Goal: Information Seeking & Learning: Learn about a topic

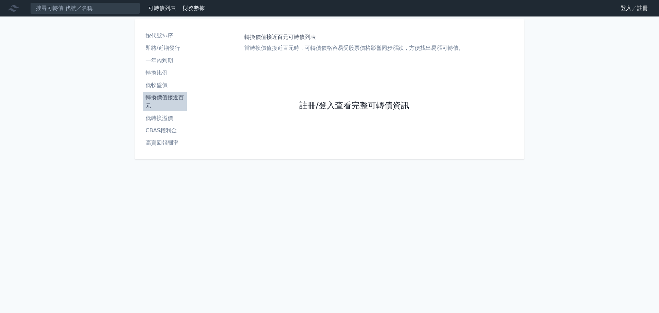
click at [346, 110] on link "註冊/登入查看完整可轉債資訊" at bounding box center [354, 105] width 110 height 11
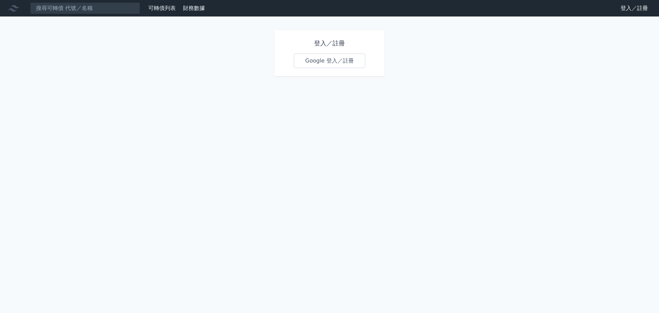
click at [344, 59] on link "Google 登入／註冊" at bounding box center [329, 61] width 71 height 14
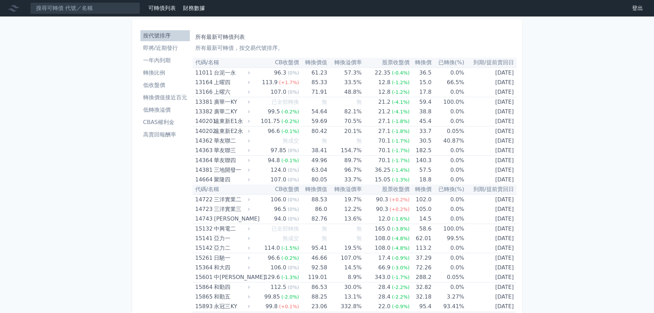
click at [166, 95] on li "轉換價值接近百元" at bounding box center [164, 97] width 49 height 8
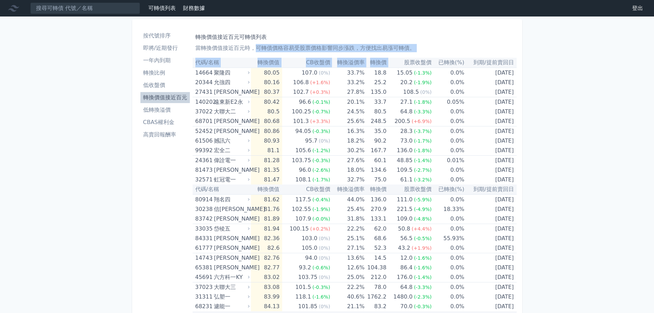
drag, startPoint x: 254, startPoint y: 49, endPoint x: 408, endPoint y: 56, distance: 153.5
click at [434, 46] on p "當轉換價值接近百元時，可轉債價格容易受股票價格影響同步漲跌，方便找出易漲可轉債。" at bounding box center [354, 48] width 318 height 8
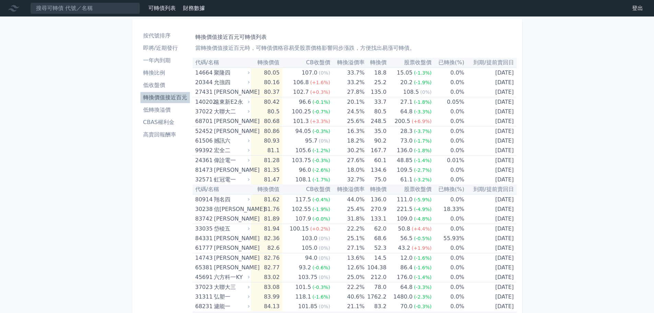
click at [164, 125] on li "CBAS權利金" at bounding box center [164, 122] width 49 height 8
click at [166, 122] on li "CBAS權利金" at bounding box center [164, 122] width 49 height 8
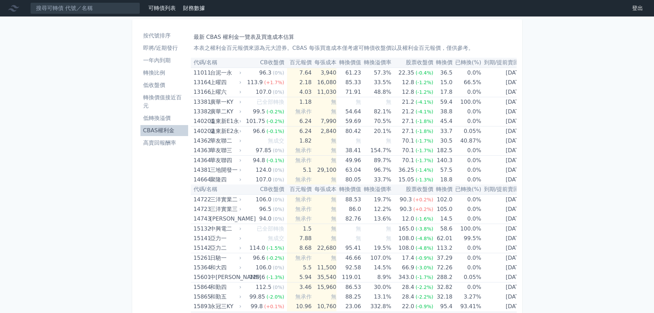
click at [158, 123] on link "低轉換溢價" at bounding box center [164, 118] width 48 height 11
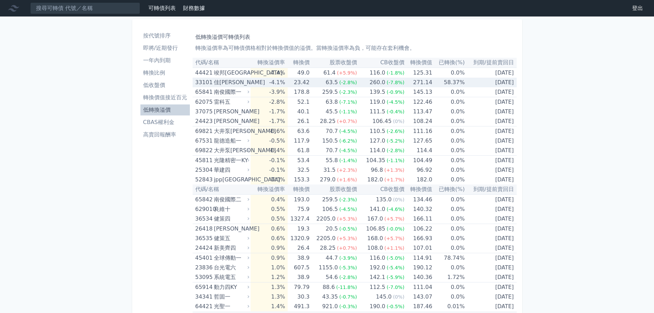
click at [215, 81] on div "佳[PERSON_NAME]" at bounding box center [231, 83] width 34 height 10
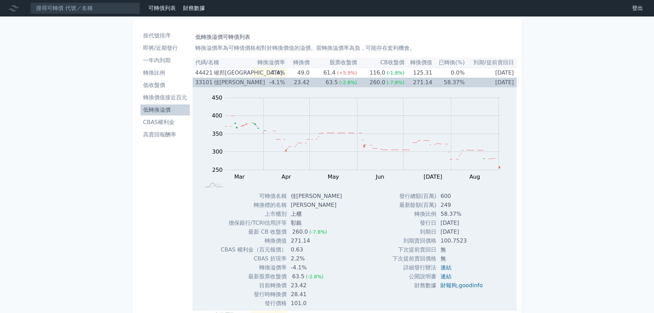
click at [215, 80] on div "佳[PERSON_NAME]" at bounding box center [231, 83] width 34 height 10
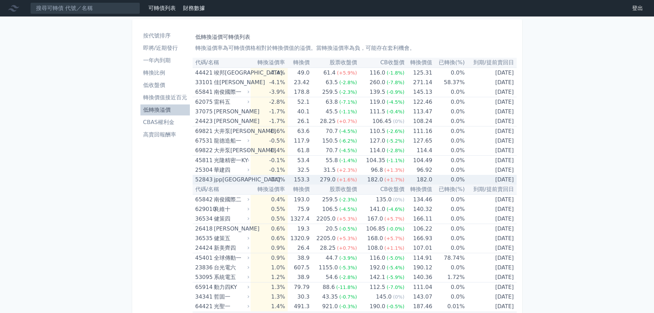
click at [379, 182] on div "182.0" at bounding box center [375, 180] width 19 height 10
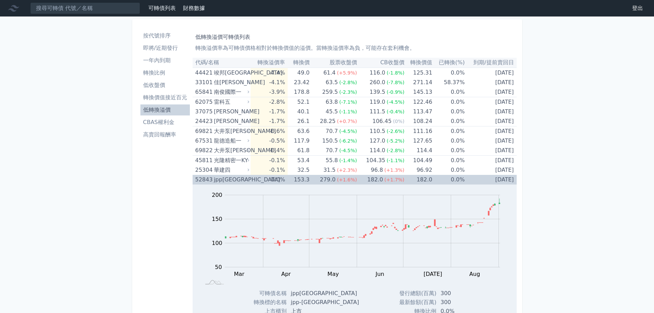
click at [379, 182] on div "182.0" at bounding box center [375, 180] width 19 height 10
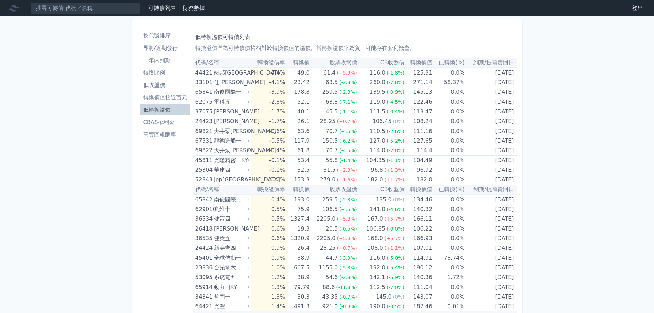
click at [162, 131] on li "高賣回報酬率" at bounding box center [164, 134] width 49 height 8
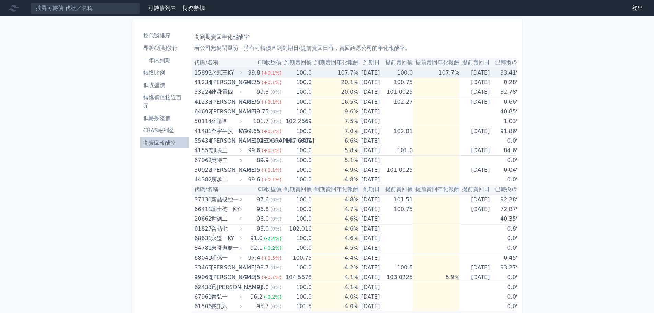
click at [281, 76] on td "100.0" at bounding box center [296, 73] width 30 height 10
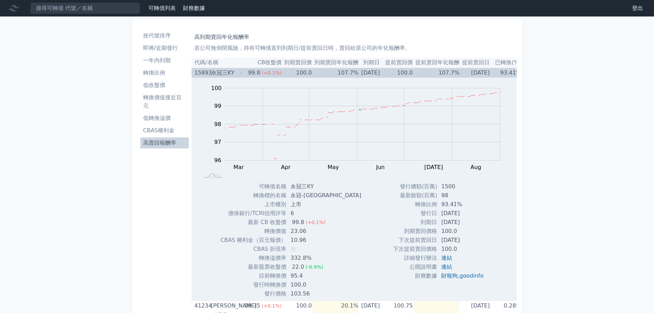
click at [281, 76] on td "100.0" at bounding box center [296, 73] width 30 height 10
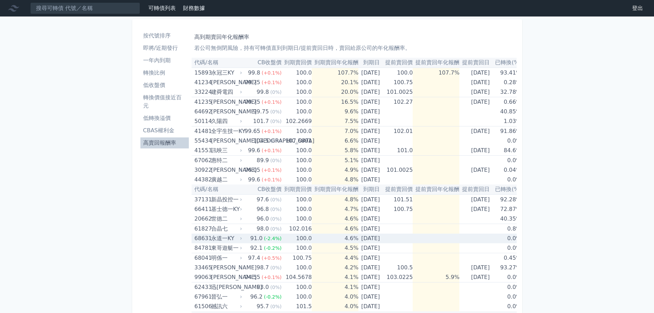
click at [298, 241] on td "100.0" at bounding box center [296, 238] width 30 height 10
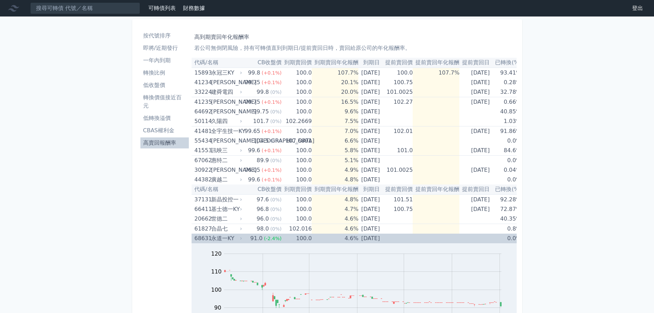
click at [298, 241] on td "100.0" at bounding box center [296, 238] width 30 height 10
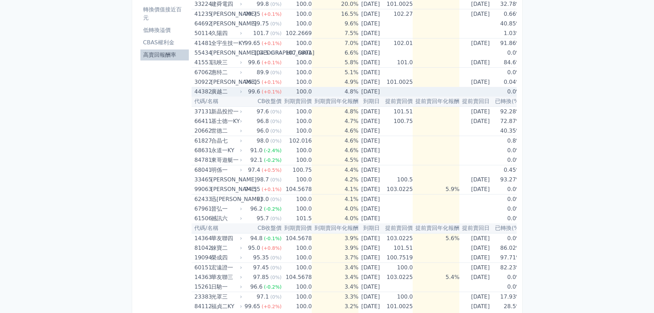
scroll to position [103, 0]
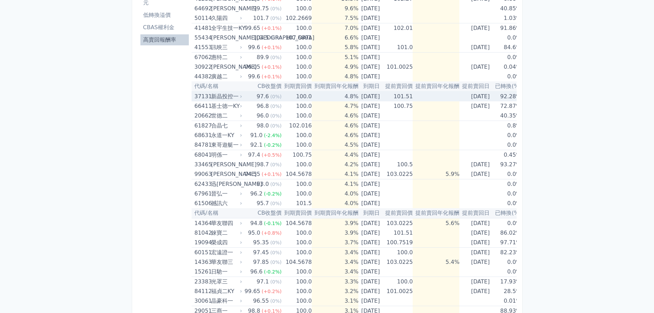
click at [503, 97] on td "92.28%" at bounding box center [506, 96] width 29 height 10
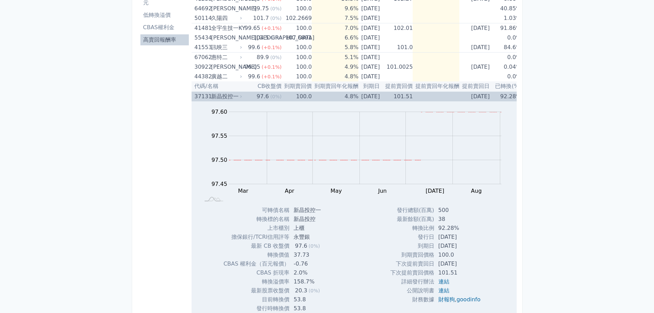
click at [503, 97] on td "92.28%" at bounding box center [506, 96] width 29 height 10
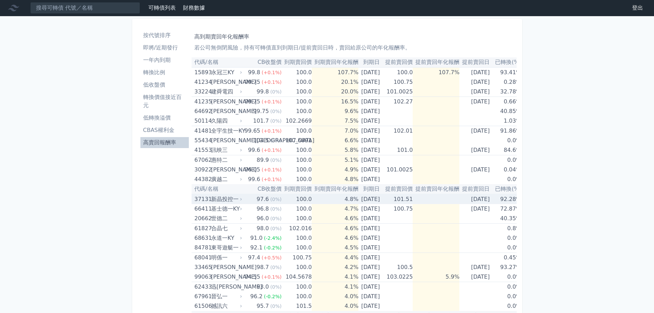
scroll to position [0, 0]
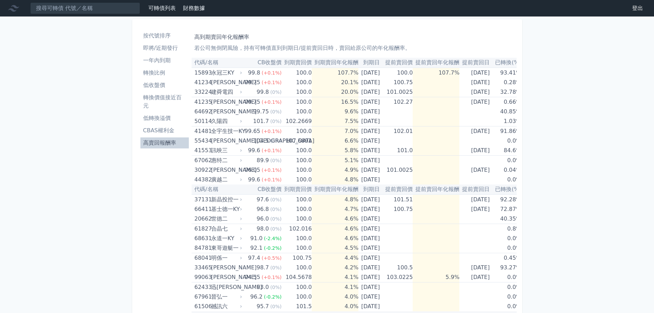
click at [163, 102] on li "轉換價值接近百元" at bounding box center [164, 101] width 49 height 16
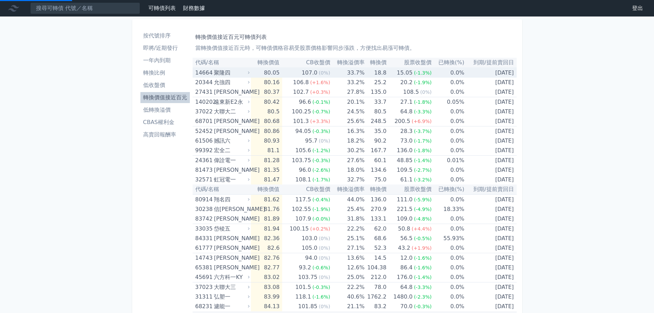
click at [237, 77] on div "聚隆四" at bounding box center [231, 73] width 34 height 10
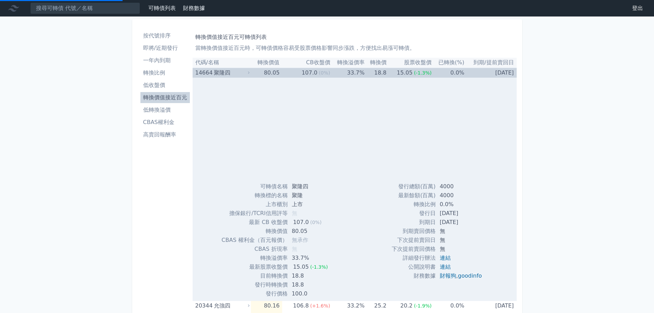
click at [241, 73] on div "聚隆四" at bounding box center [231, 73] width 34 height 10
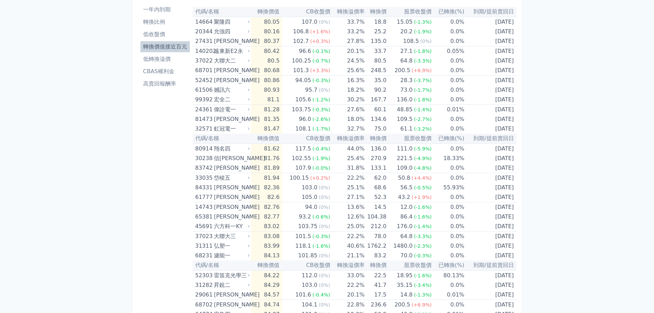
scroll to position [69, 0]
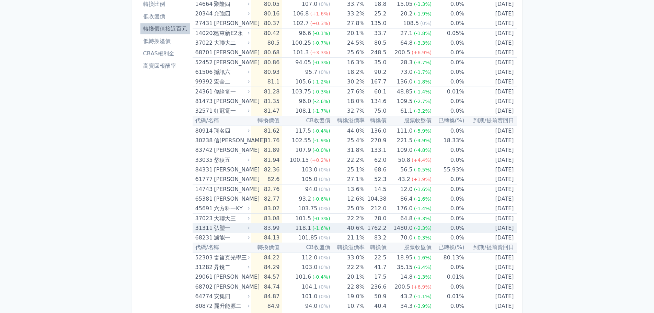
click at [330, 230] on td "40.6%" at bounding box center [347, 228] width 34 height 10
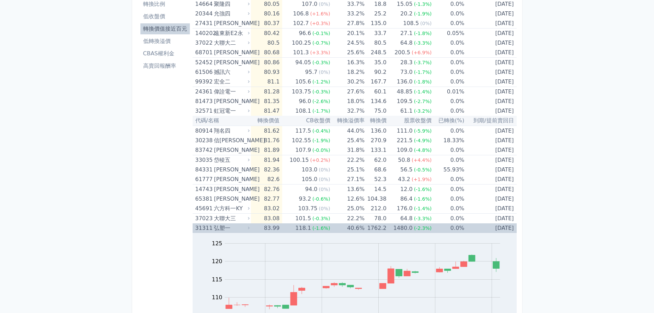
click at [330, 230] on td "40.6%" at bounding box center [347, 228] width 34 height 10
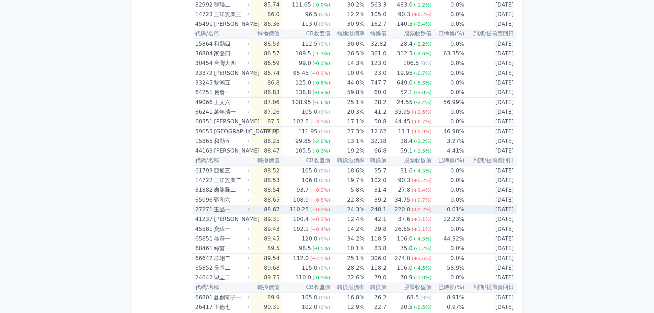
scroll to position [412, 0]
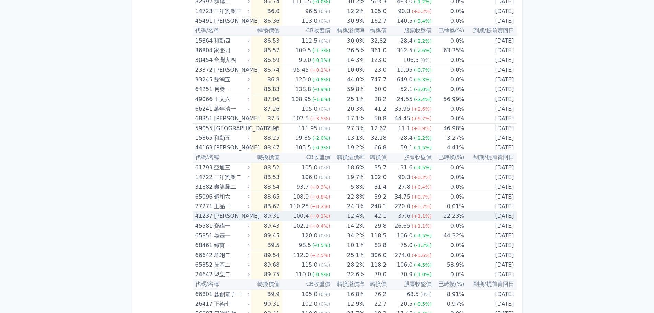
click at [323, 218] on span "(+0.1%)" at bounding box center [320, 215] width 20 height 5
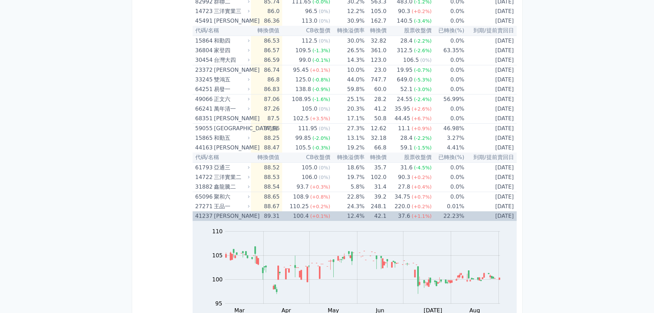
click at [323, 218] on span "(+0.1%)" at bounding box center [320, 215] width 20 height 5
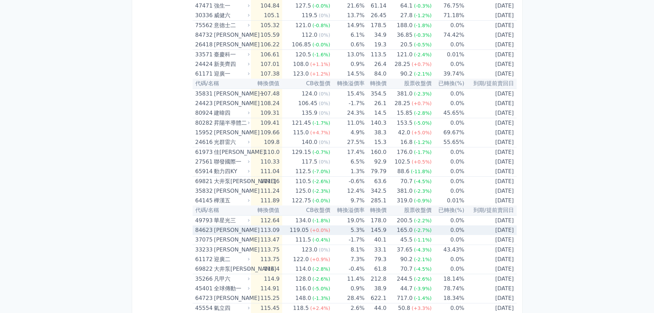
scroll to position [1231, 0]
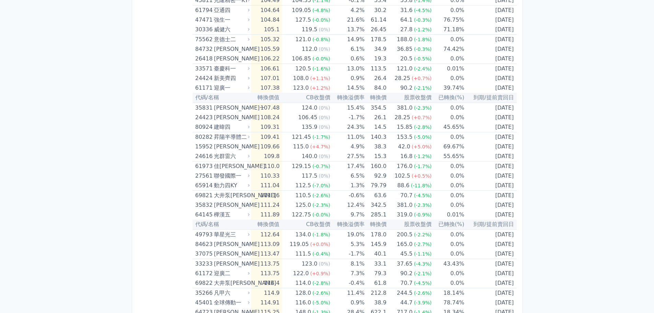
scroll to position [1231, 0]
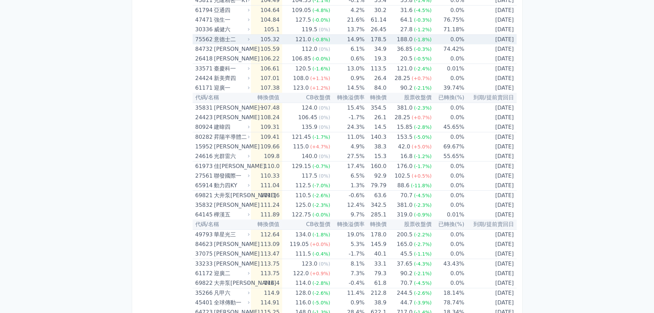
click at [228, 38] on div "意德士二" at bounding box center [231, 40] width 34 height 10
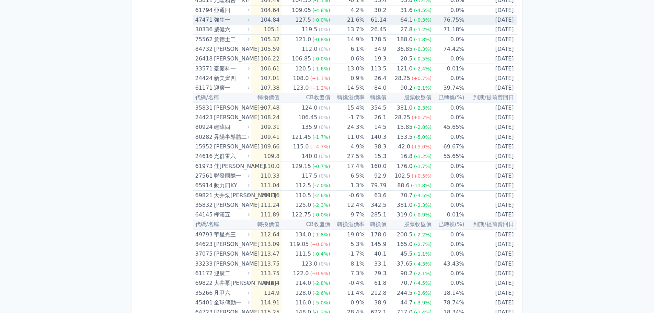
scroll to position [1231, 0]
